Goal: Information Seeking & Learning: Learn about a topic

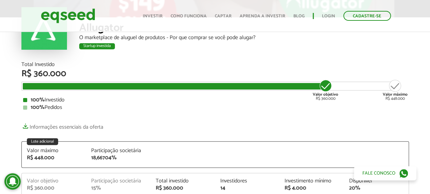
scroll to position [68, 0]
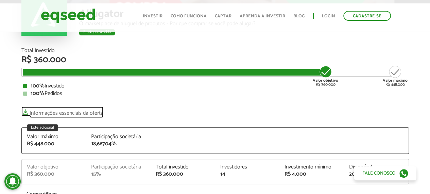
click at [53, 111] on link "Informações essenciais da oferta" at bounding box center [62, 111] width 82 height 10
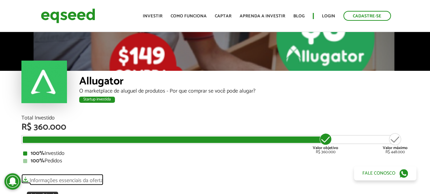
scroll to position [0, 0]
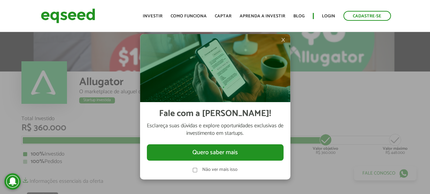
click at [284, 40] on span "×" at bounding box center [283, 40] width 4 height 8
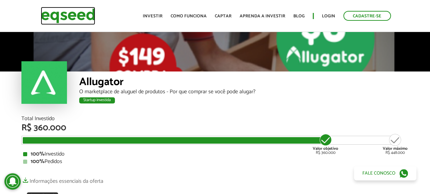
click at [81, 16] on img at bounding box center [68, 16] width 54 height 18
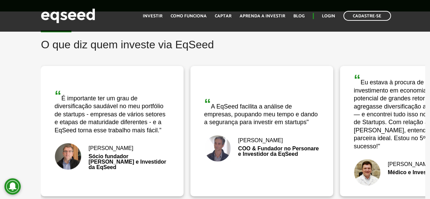
scroll to position [1000, 0]
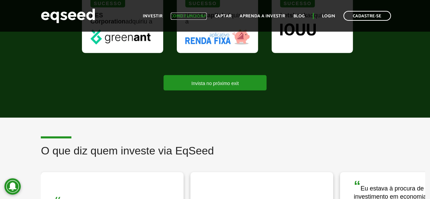
click at [190, 15] on link "Como funciona" at bounding box center [189, 16] width 36 height 4
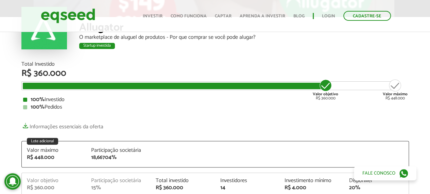
scroll to position [102, 0]
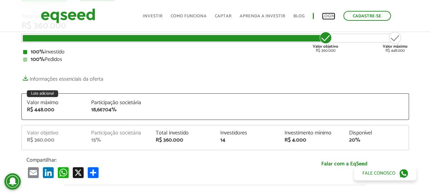
click at [332, 16] on link "Login" at bounding box center [328, 16] width 13 height 4
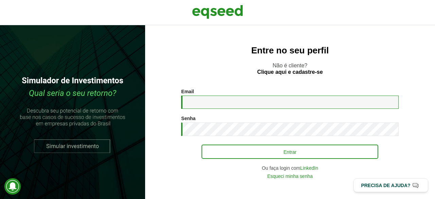
type input "**********"
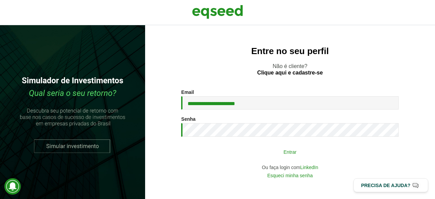
click at [237, 156] on button "Entrar" at bounding box center [290, 151] width 177 height 13
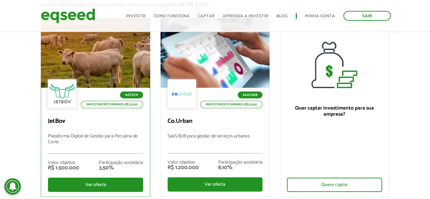
scroll to position [68, 0]
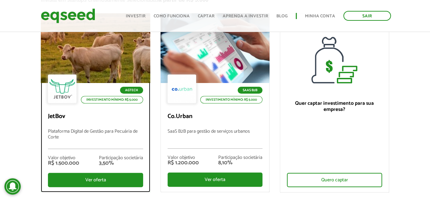
click at [85, 64] on div at bounding box center [95, 48] width 131 height 84
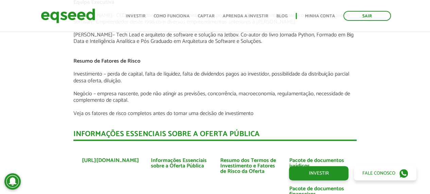
scroll to position [1506, 0]
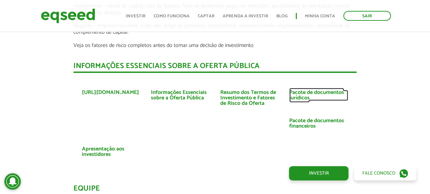
click at [301, 90] on link "Pacote de documentos jurídicos" at bounding box center [319, 95] width 59 height 11
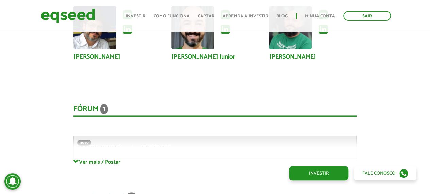
scroll to position [1744, 0]
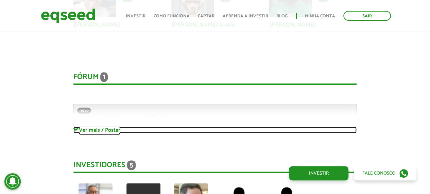
click at [80, 127] on link "Ver mais / Postar" at bounding box center [214, 130] width 283 height 6
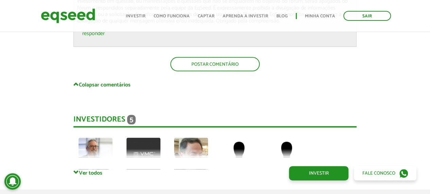
scroll to position [1982, 0]
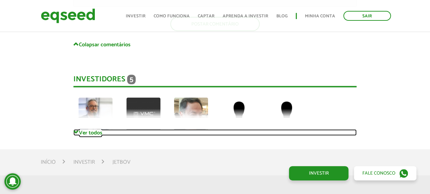
click at [87, 129] on link "Ver todos" at bounding box center [214, 132] width 283 height 6
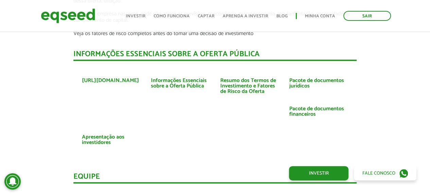
scroll to position [1506, 0]
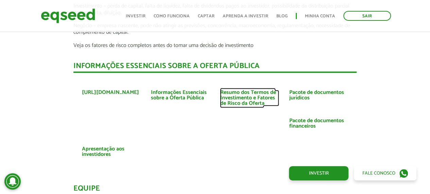
click at [242, 94] on link "Resumo dos Termos de Investimento e Fatores de Risco da Oferta" at bounding box center [249, 98] width 59 height 16
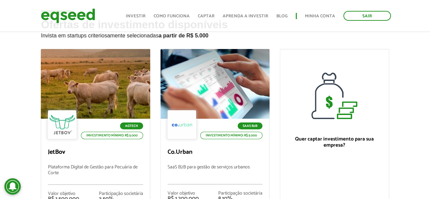
scroll to position [66, 0]
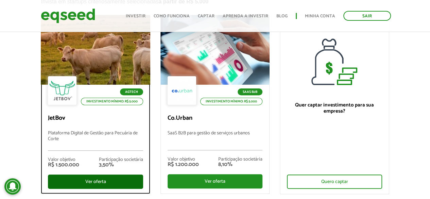
click at [118, 178] on div "Ver oferta" at bounding box center [95, 182] width 95 height 14
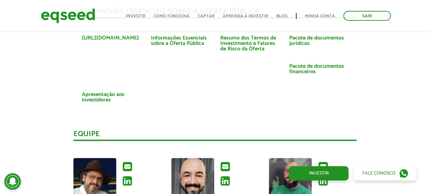
scroll to position [1506, 0]
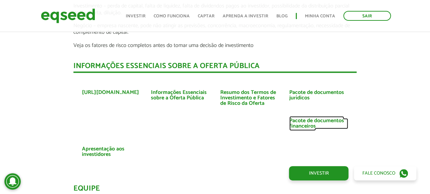
click at [312, 118] on link "Pacote de documentos financeiros" at bounding box center [319, 123] width 59 height 11
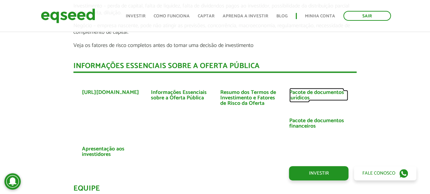
click at [304, 90] on link "Pacote de documentos jurídicos" at bounding box center [319, 95] width 59 height 11
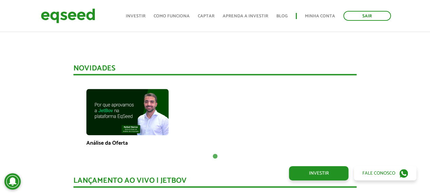
scroll to position [383, 0]
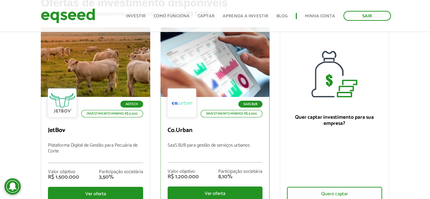
scroll to position [68, 0]
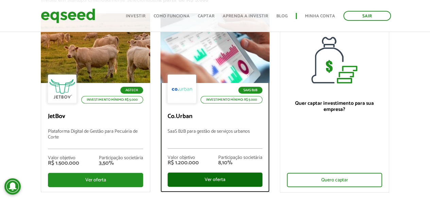
click at [208, 182] on div "Ver oferta" at bounding box center [215, 179] width 95 height 14
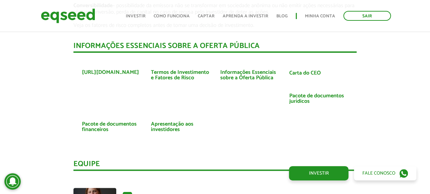
scroll to position [1327, 0]
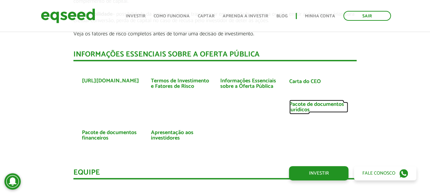
click at [301, 110] on link "Pacote de documentos jurídicos" at bounding box center [319, 107] width 59 height 11
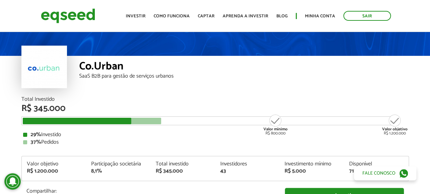
scroll to position [0, 0]
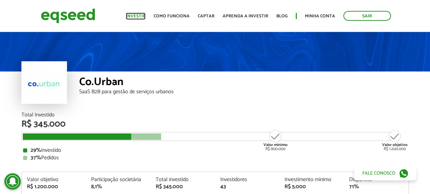
click at [146, 15] on link "Investir" at bounding box center [136, 16] width 20 height 4
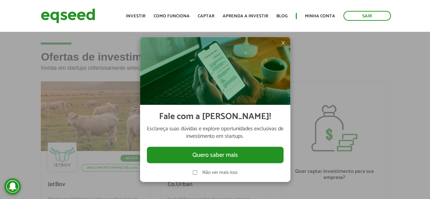
click at [225, 170] on label "Não ver mais isso" at bounding box center [219, 172] width 35 height 5
click at [283, 44] on span "×" at bounding box center [283, 43] width 4 height 8
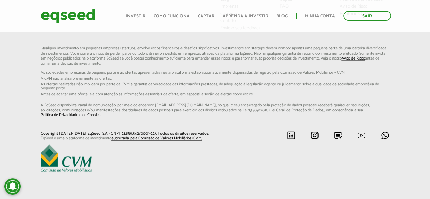
scroll to position [595, 0]
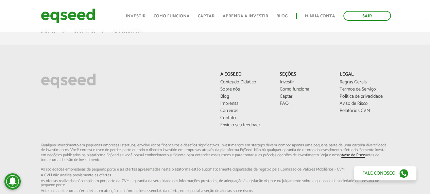
scroll to position [1080, 0]
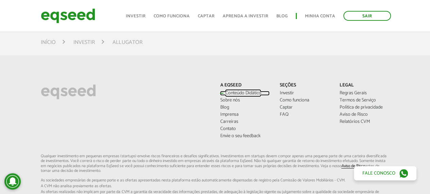
click at [238, 91] on link "Conteúdo Didático" at bounding box center [245, 93] width 50 height 5
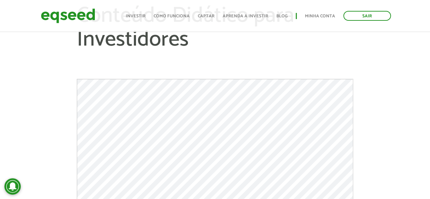
scroll to position [102, 0]
